Goal: Check status: Check status

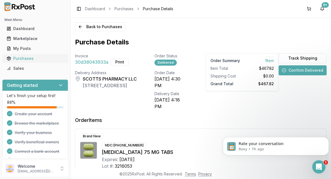
click at [26, 59] on div "Purchases" at bounding box center [35, 59] width 57 height 6
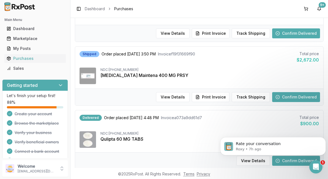
scroll to position [238, 0]
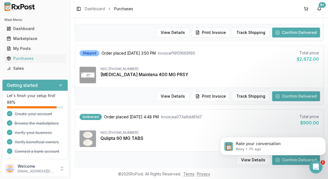
click at [194, 139] on div "Qulipta 60 MG TABS" at bounding box center [210, 138] width 219 height 7
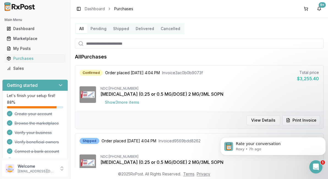
scroll to position [0, 0]
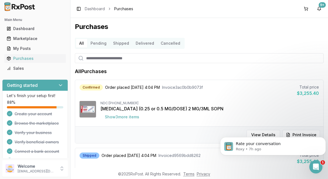
click at [145, 43] on button "Delivered" at bounding box center [144, 43] width 25 height 9
